Goal: Check status: Check status

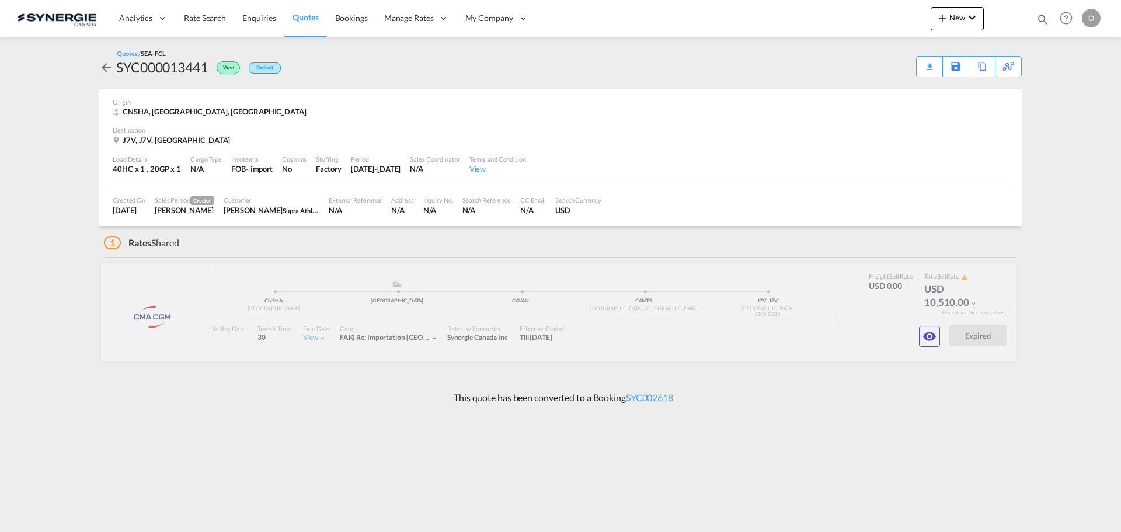
click at [1046, 20] on md-icon "icon-magnify" at bounding box center [1042, 19] width 13 height 13
click at [857, 20] on select "Bookings Quotes Enquiries" at bounding box center [856, 19] width 55 height 21
select select "Quotes"
click at [829, 9] on select "Bookings Quotes Enquiries" at bounding box center [856, 19] width 55 height 21
click at [910, 22] on input at bounding box center [954, 19] width 145 height 20
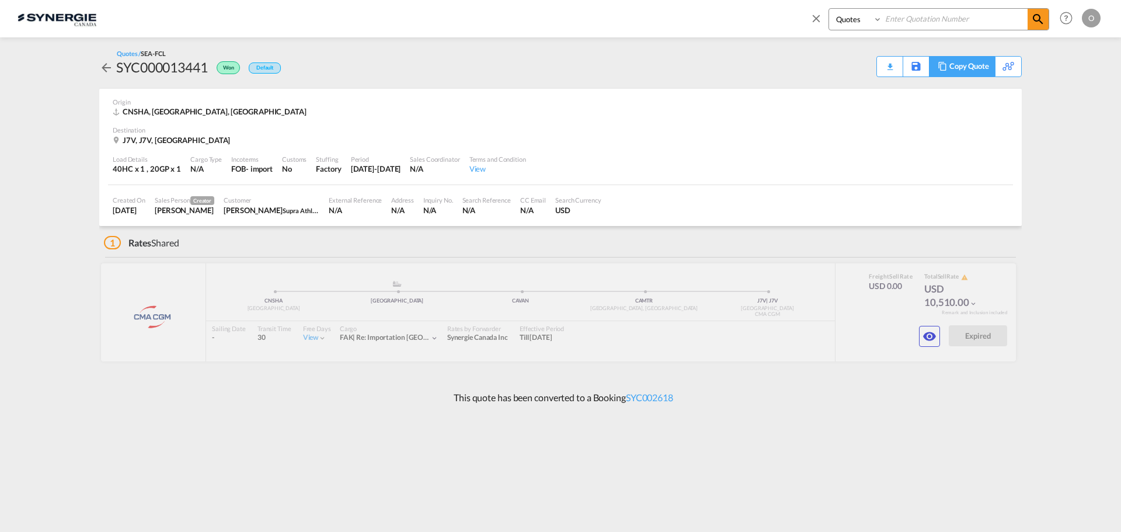
paste input "SYC000014367"
type input "SYC000014367"
click at [1037, 13] on md-icon "icon-magnify" at bounding box center [1038, 19] width 14 height 14
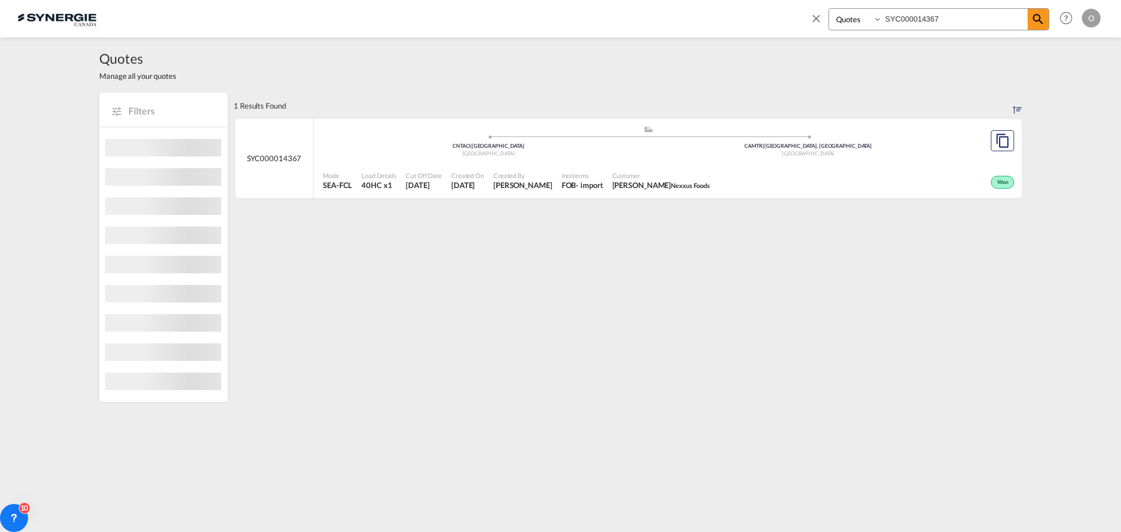
click at [833, 152] on div "[GEOGRAPHIC_DATA]" at bounding box center [809, 154] width 320 height 8
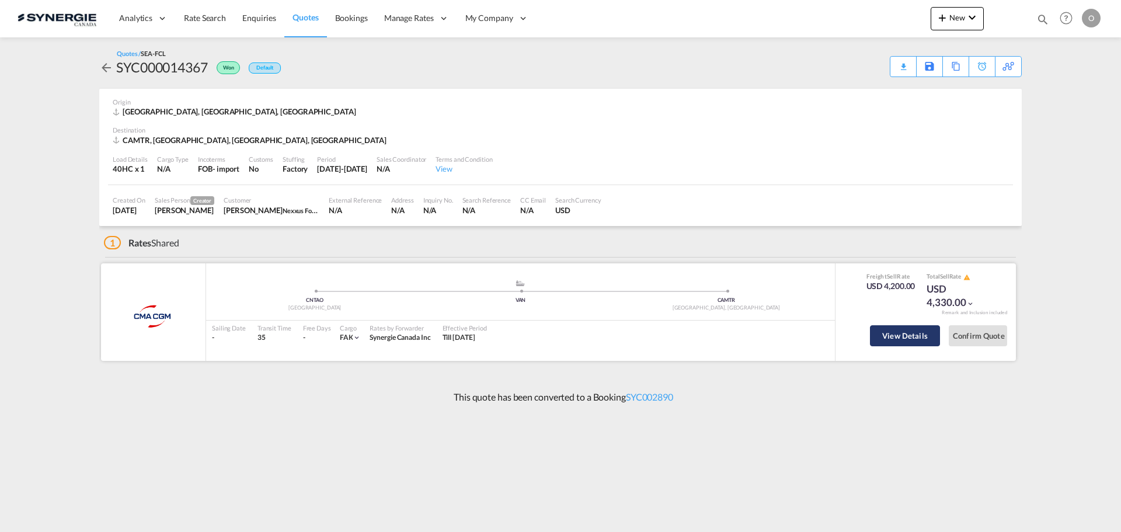
click at [913, 338] on button "View Details" at bounding box center [905, 335] width 70 height 21
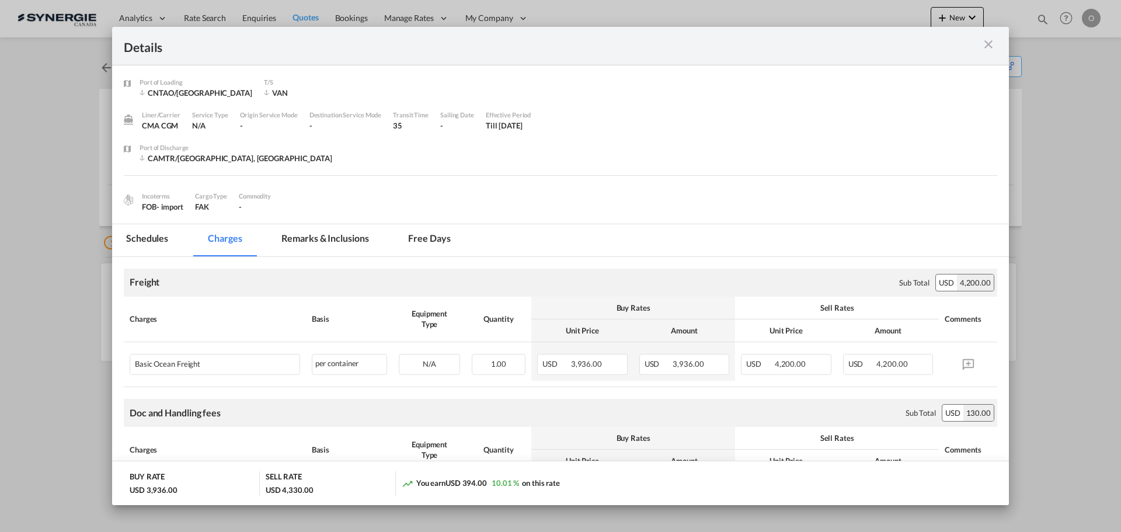
click at [987, 42] on md-icon "icon-close m-3 fg-AAA8AD cursor" at bounding box center [988, 44] width 14 height 14
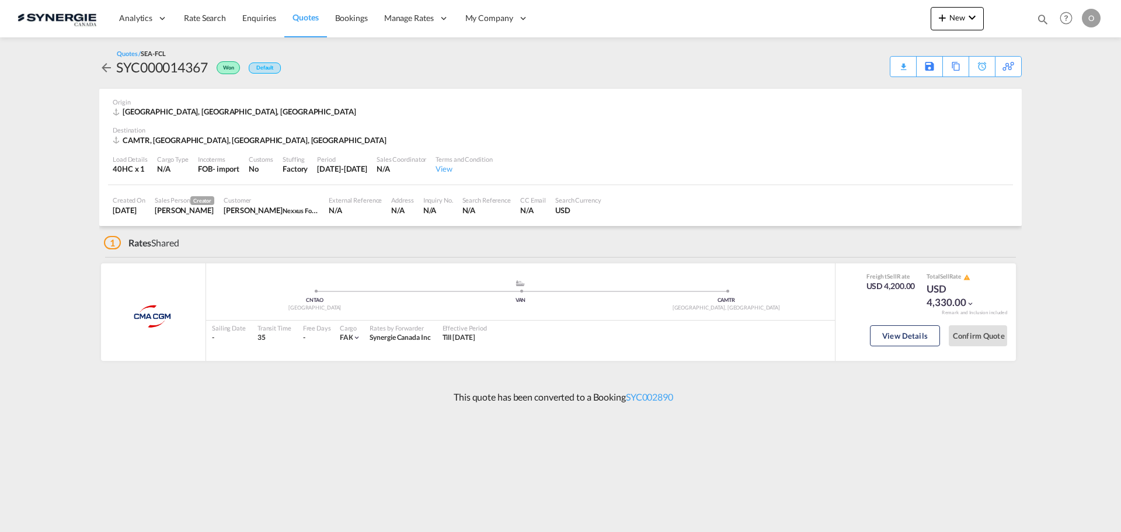
click at [353, 447] on md-content "Analytics Reports Dashboard Rate Search Enquiries Quotes Bookings" at bounding box center [560, 266] width 1121 height 532
click at [488, 441] on md-content "Analytics Reports Dashboard Rate Search Enquiries Quotes Bookings" at bounding box center [560, 266] width 1121 height 532
click at [570, 443] on md-content "Analytics Reports Dashboard Rate Search Enquiries Quotes Bookings" at bounding box center [560, 266] width 1121 height 532
